Goal: Find contact information: Find contact information

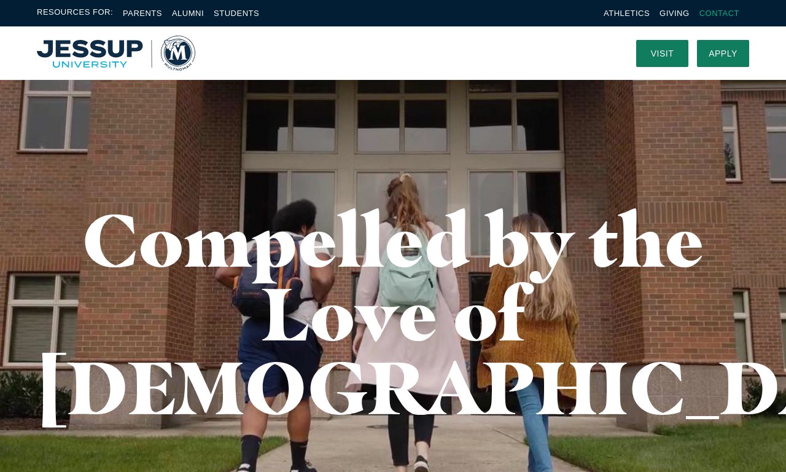
click at [719, 13] on link "Contact" at bounding box center [720, 13] width 40 height 9
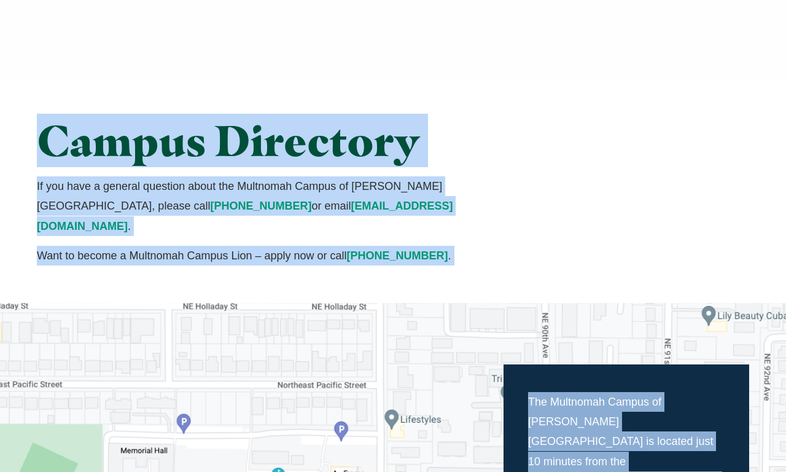
scroll to position [413, 0]
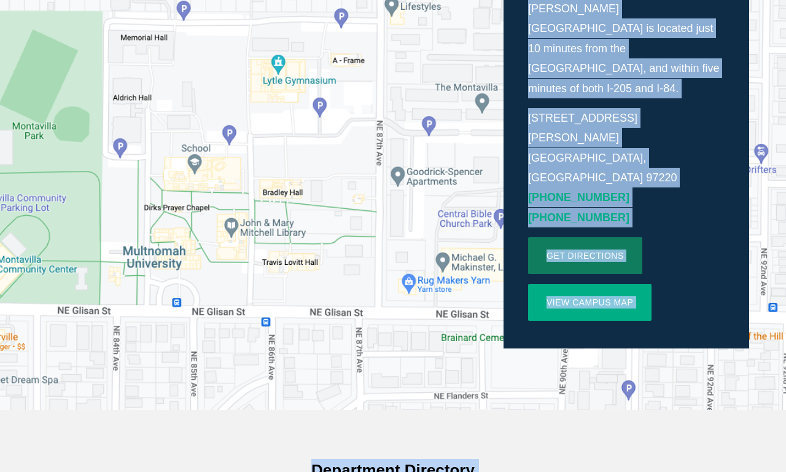
click at [590, 284] on link "View Campus Map" at bounding box center [589, 302] width 123 height 37
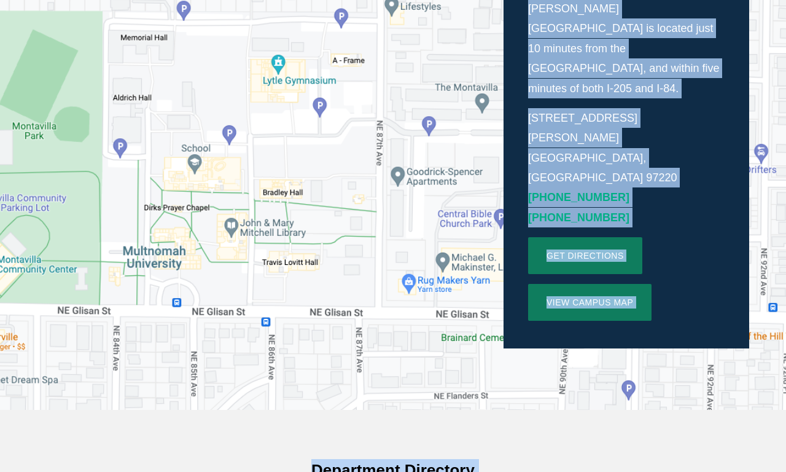
click at [566, 191] on link "[PHONE_NUMBER]" at bounding box center [578, 197] width 101 height 12
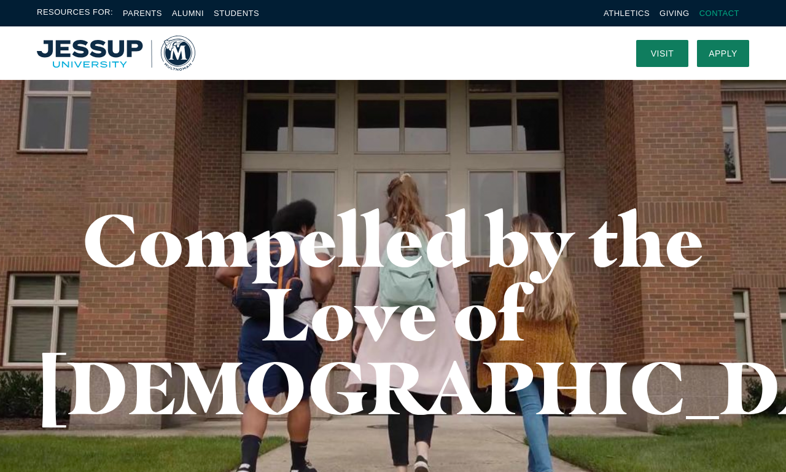
click at [719, 13] on link "Contact" at bounding box center [720, 13] width 40 height 9
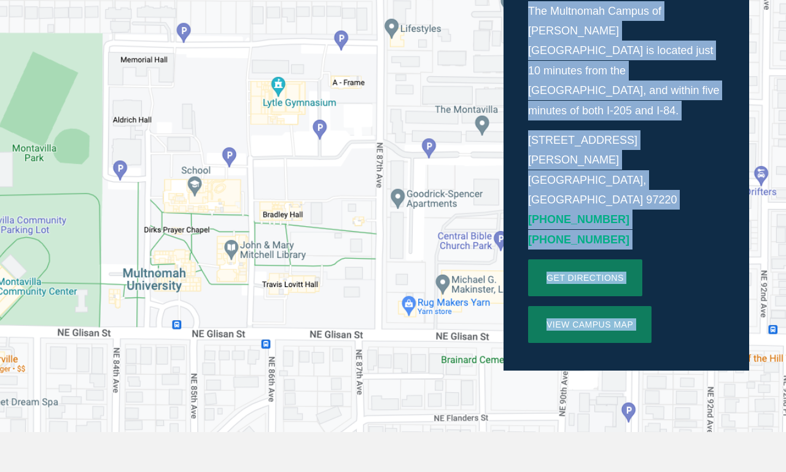
scroll to position [413, 0]
